Goal: Communication & Community: Answer question/provide support

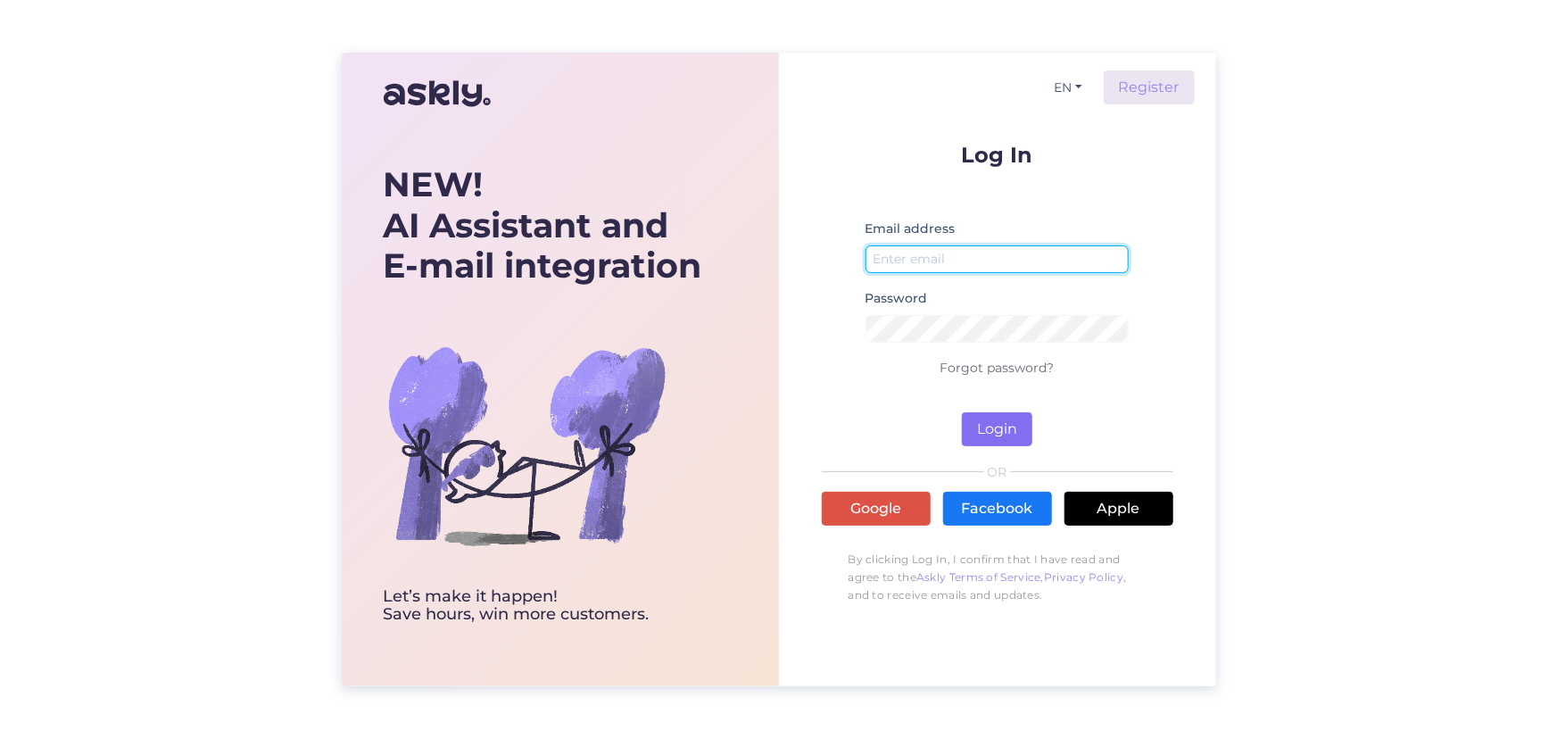
type input "[EMAIL_ADDRESS][DOMAIN_NAME]"
click at [987, 428] on button "Login" at bounding box center [997, 429] width 70 height 34
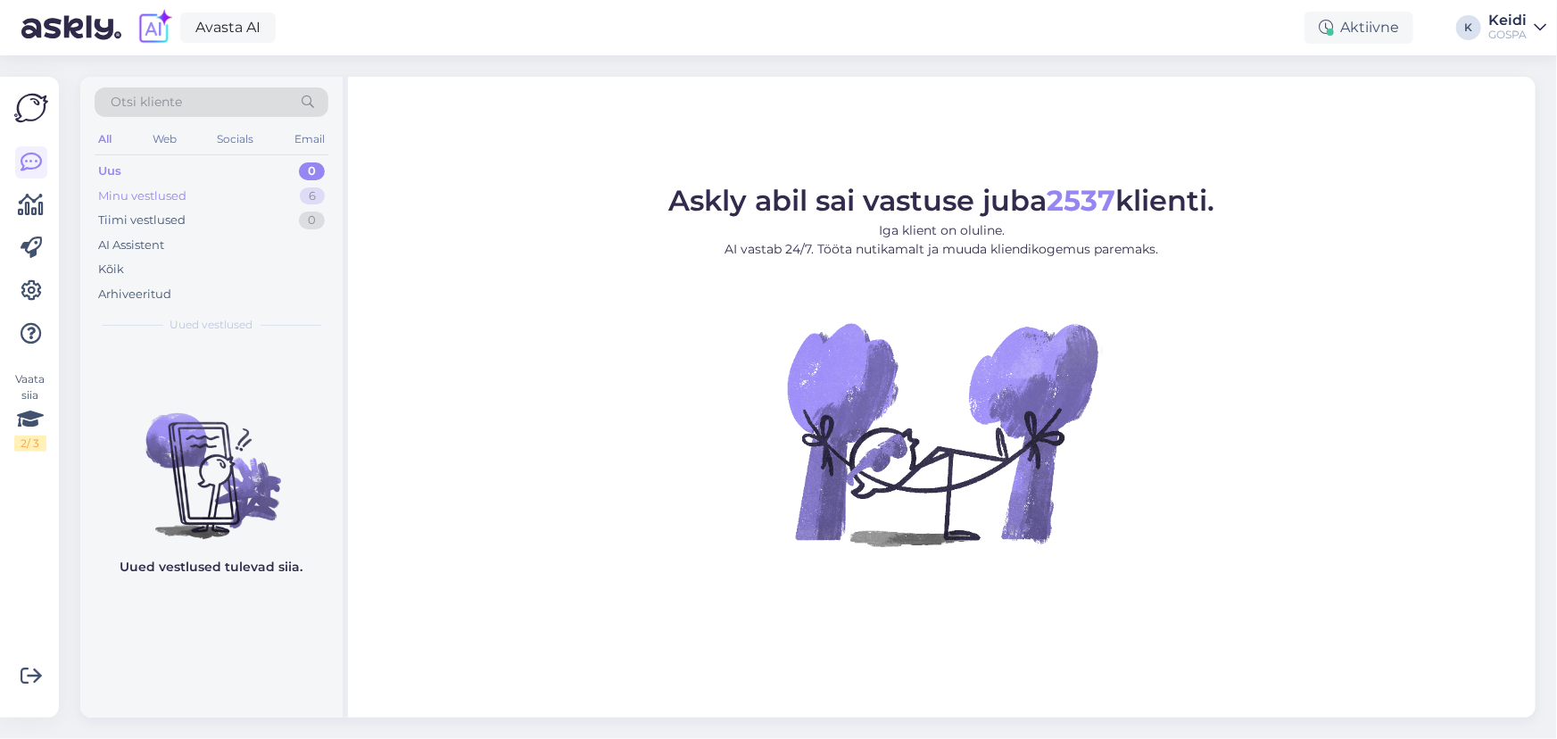
click at [161, 195] on div "Minu vestlused" at bounding box center [142, 196] width 88 height 18
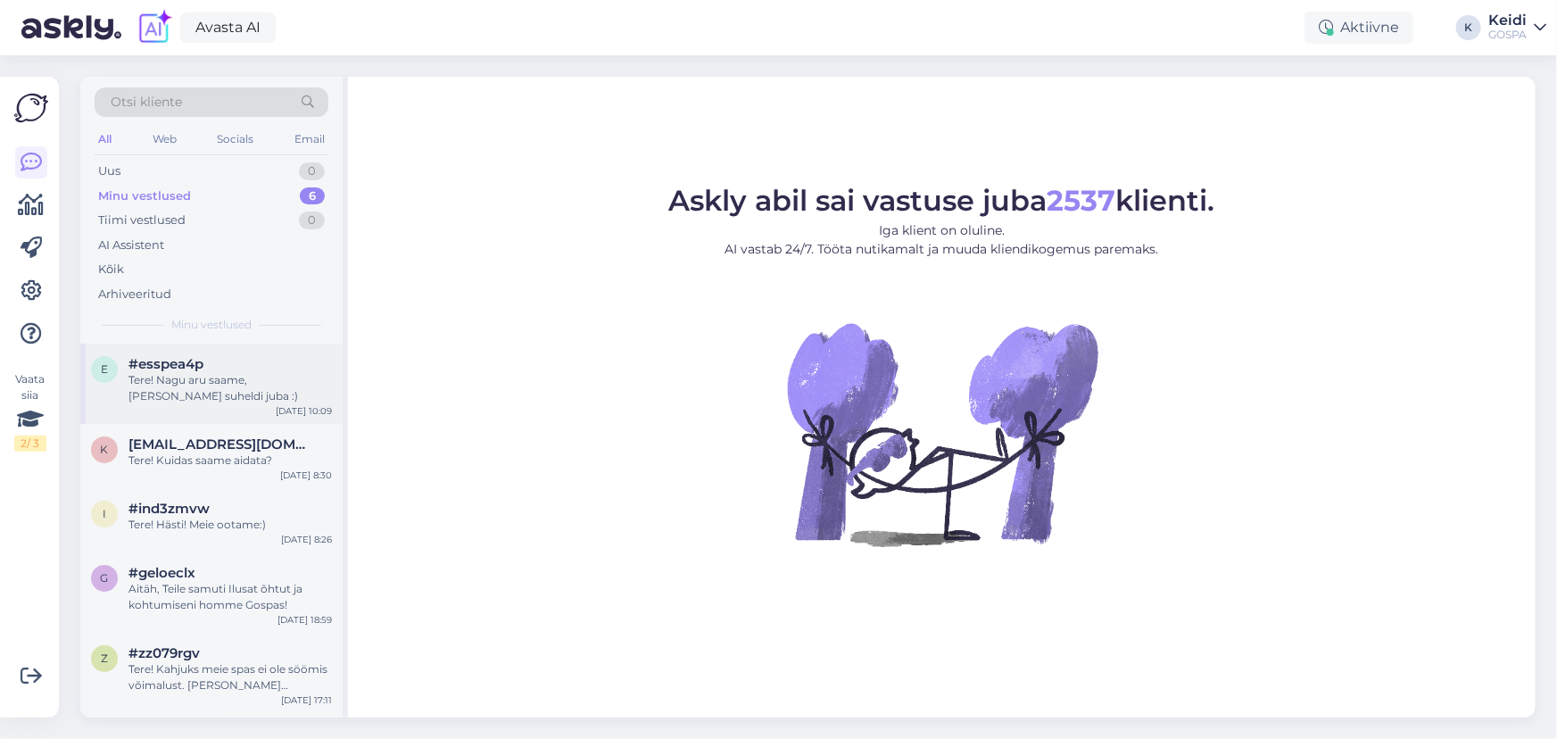
click at [188, 364] on span "#esspea4p" at bounding box center [165, 364] width 75 height 16
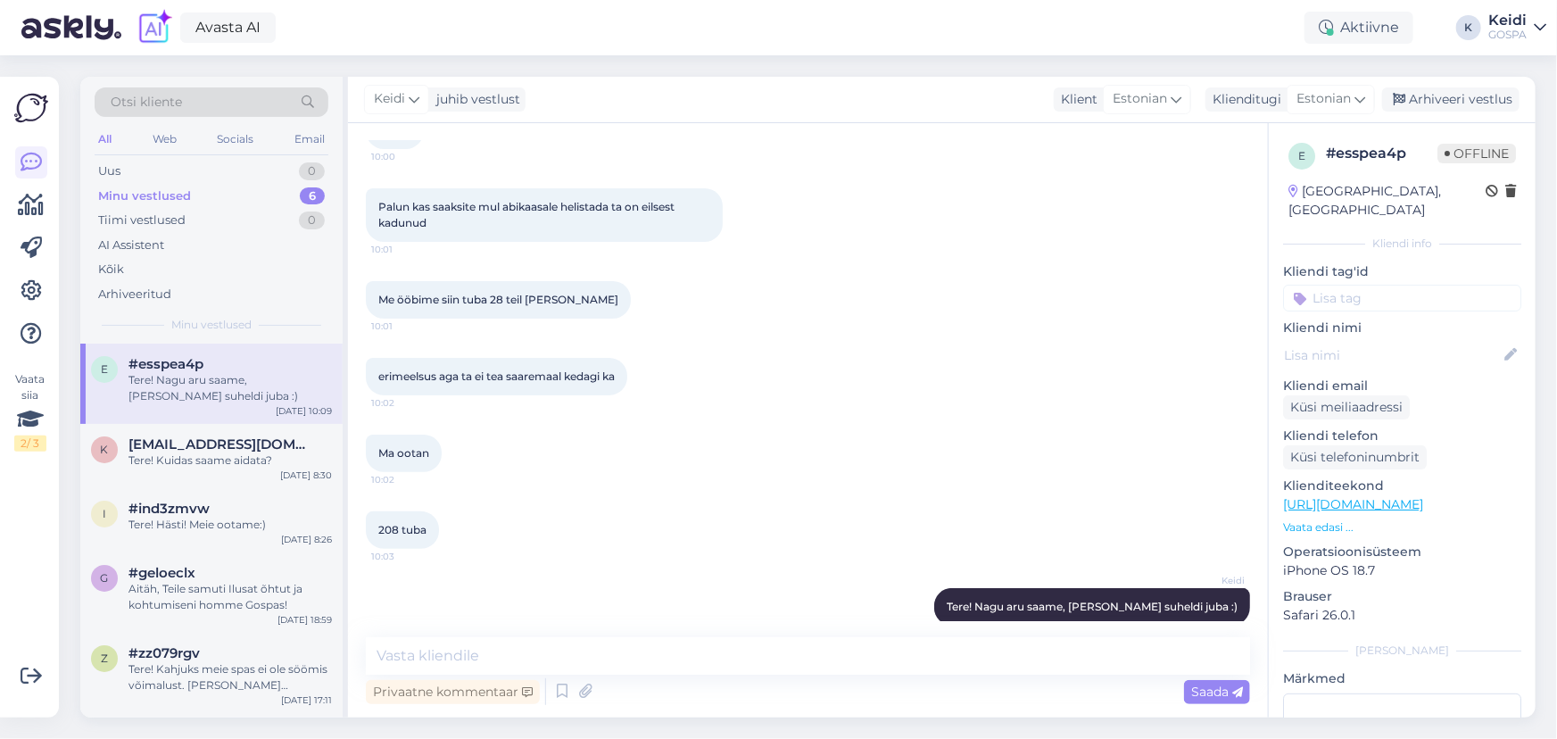
scroll to position [147, 0]
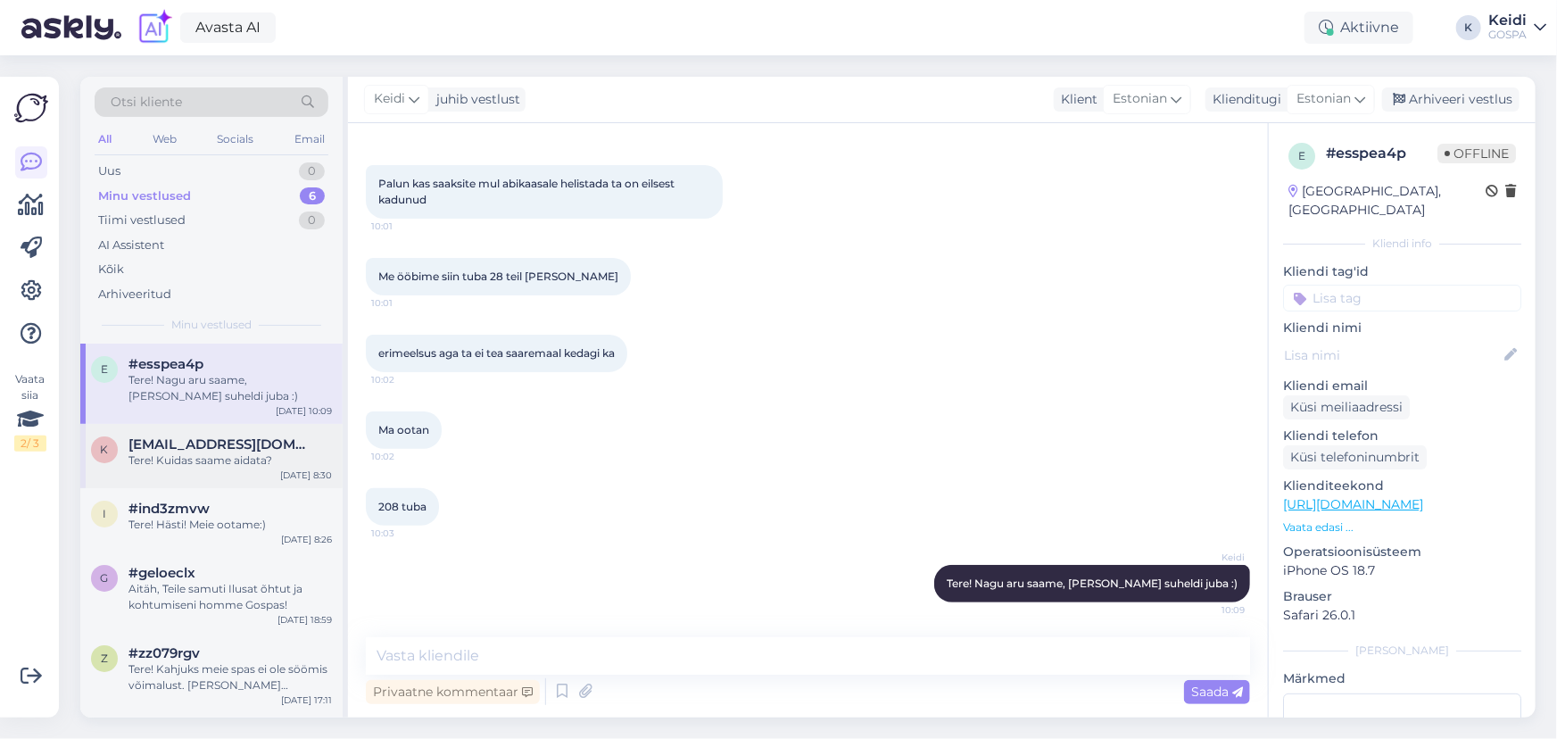
click at [265, 427] on div "k [EMAIL_ADDRESS][DOMAIN_NAME] Tere! Kuidas saame aidata? [DATE] 8:30" at bounding box center [211, 456] width 262 height 64
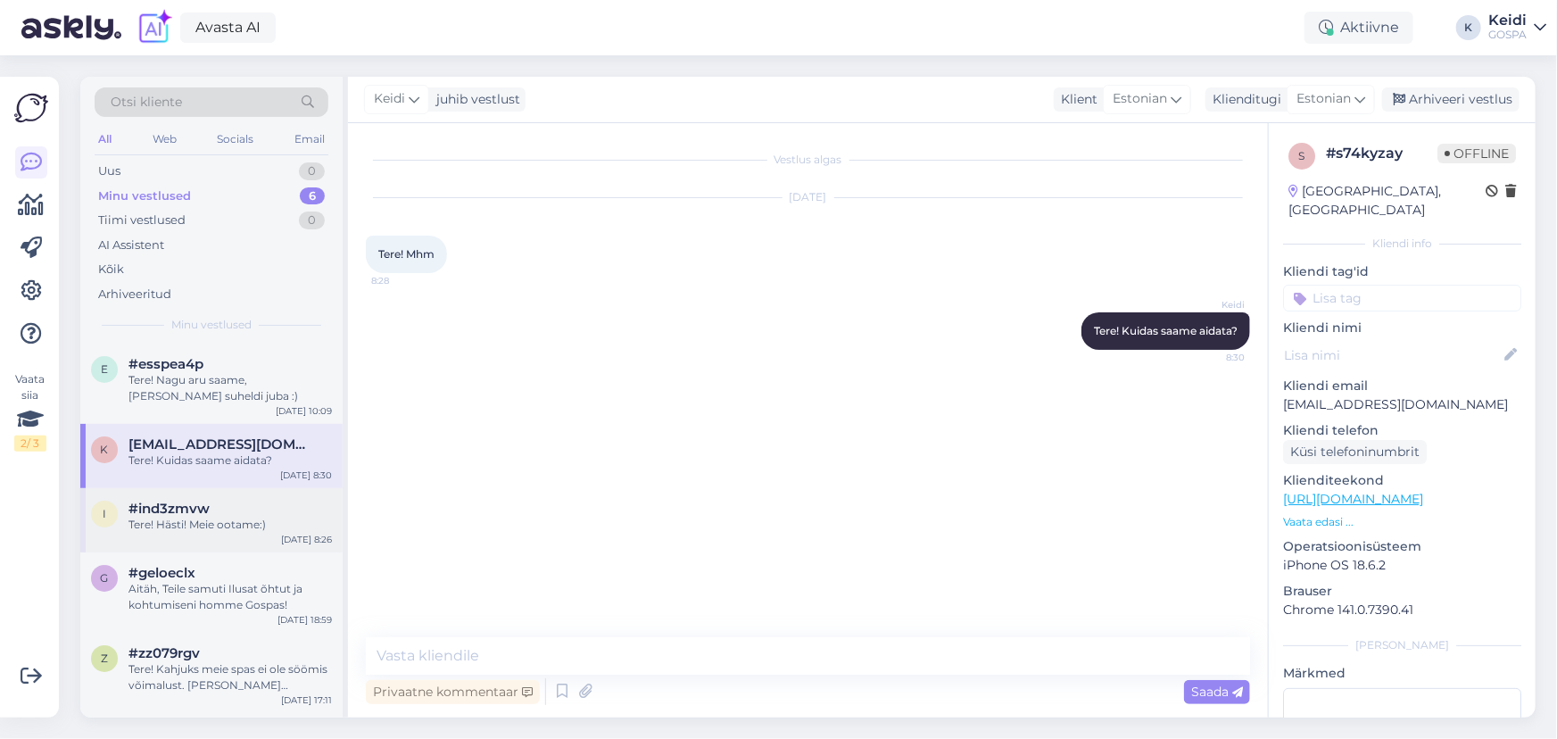
click at [176, 534] on div "i #ind3zmvw Tere! Hästi! Meie ootame:) [DATE] 8:26" at bounding box center [211, 520] width 262 height 64
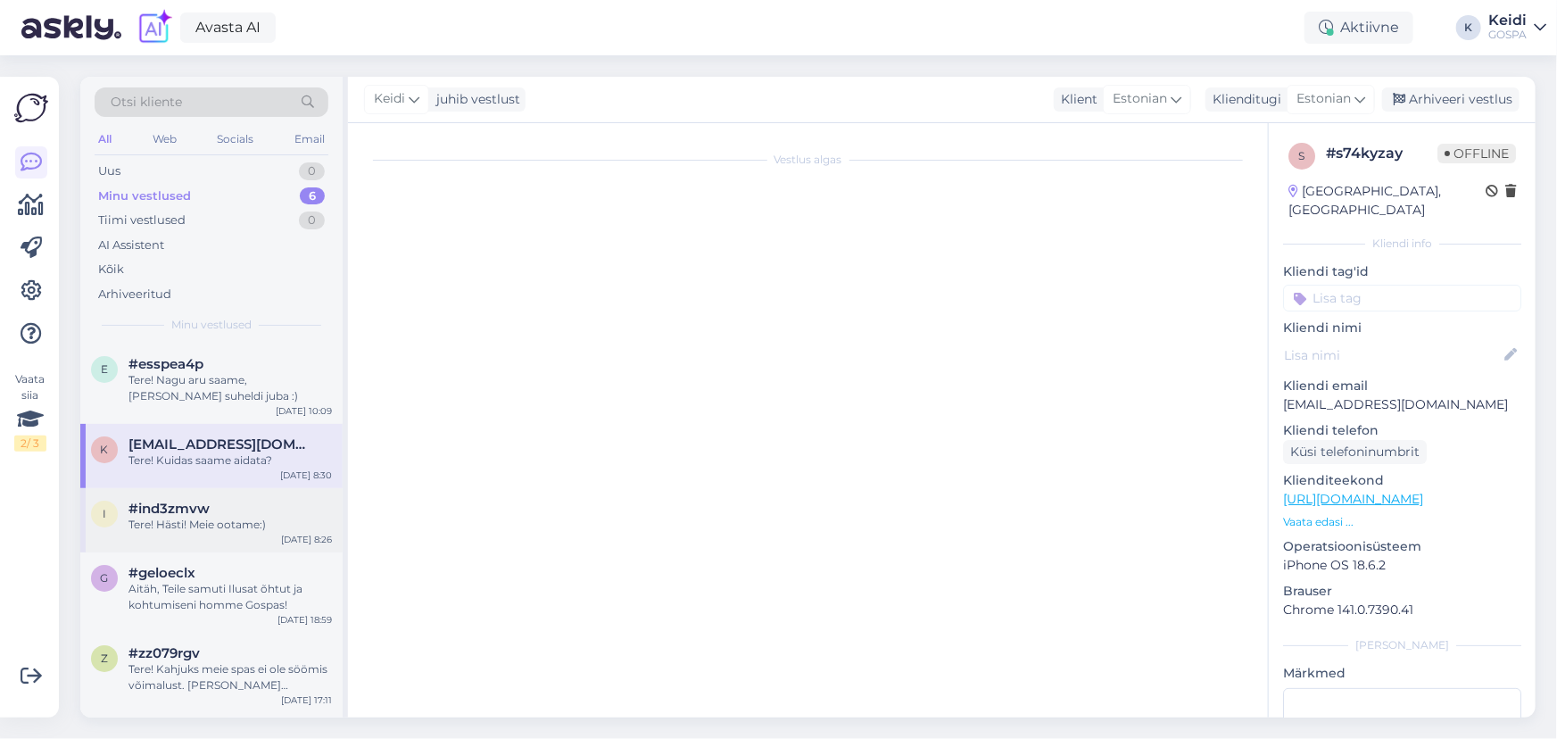
scroll to position [1032, 0]
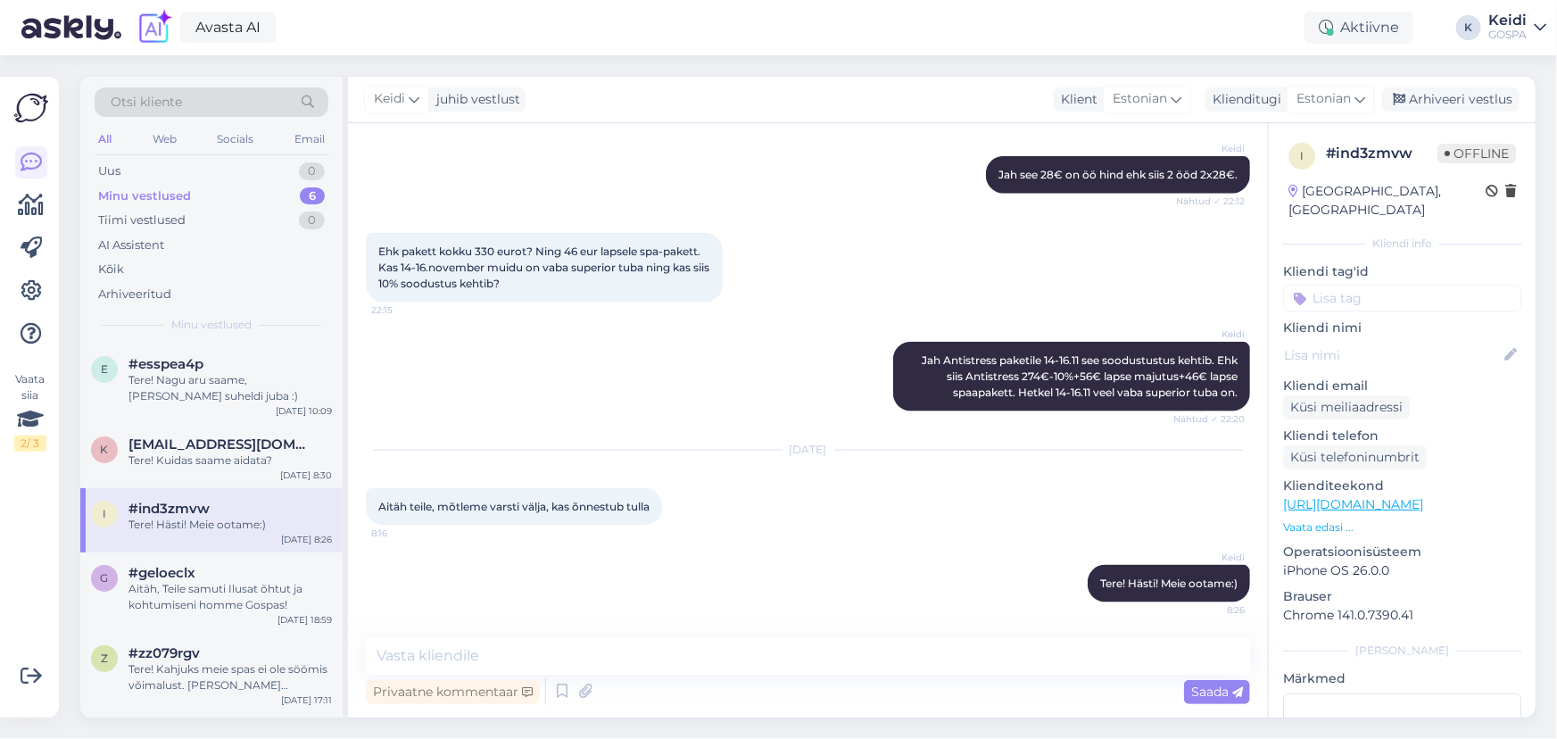
click at [136, 200] on div "Minu vestlused" at bounding box center [144, 196] width 93 height 18
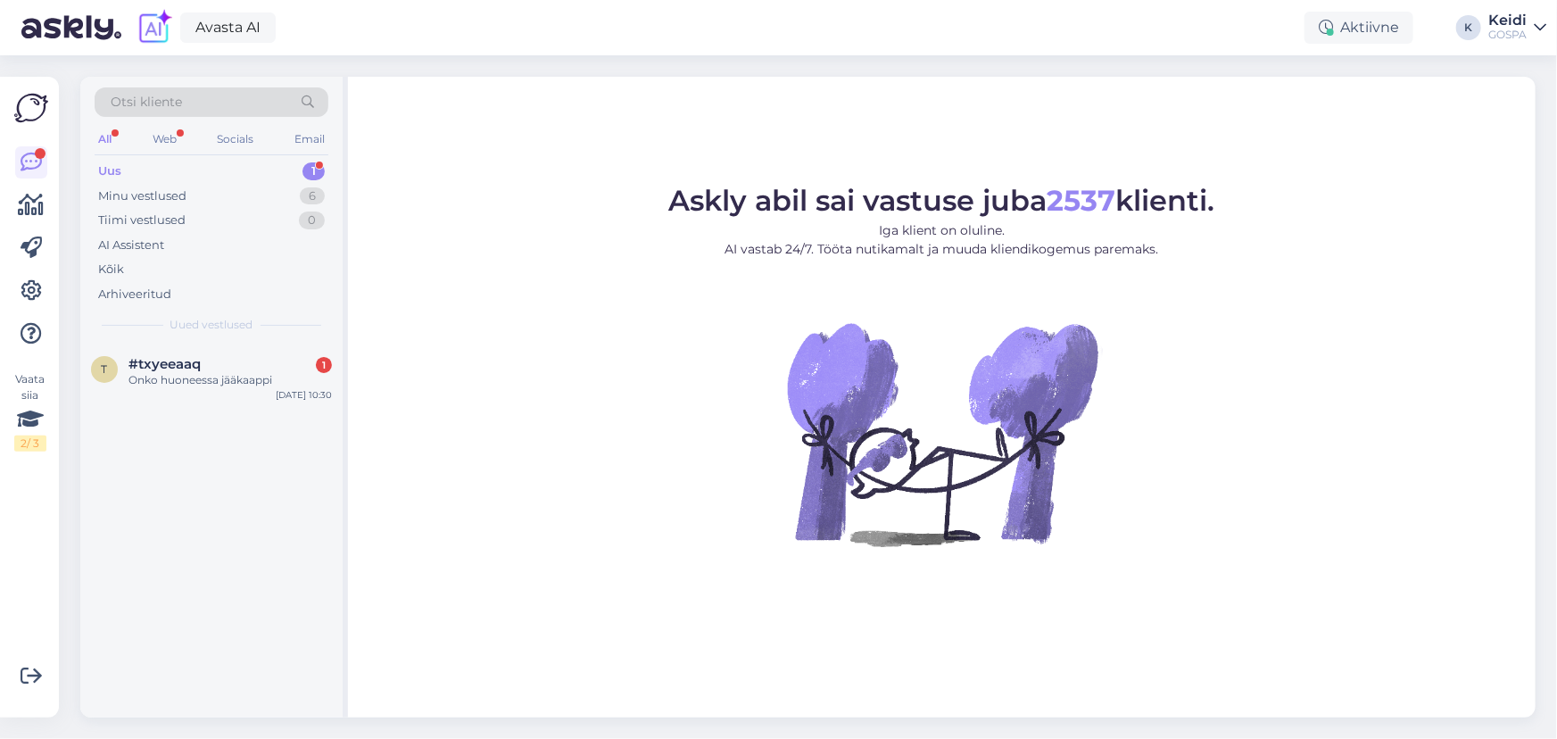
click at [242, 337] on div "Otsi kliente All Web Socials Email Uus 1 Minu vestlused 6 Tiimi vestlused 0 AI …" at bounding box center [211, 210] width 262 height 267
click at [245, 353] on div "t #txyeeaaq 1 Onko huoneessa jääkaappi [DATE] 10:30" at bounding box center [211, 375] width 262 height 64
